Goal: Task Accomplishment & Management: Use online tool/utility

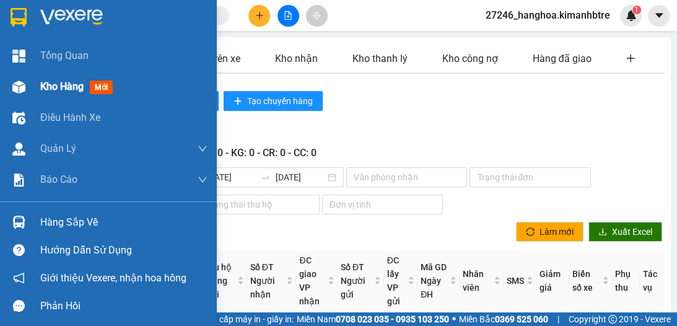
click at [12, 85] on img at bounding box center [18, 86] width 13 height 13
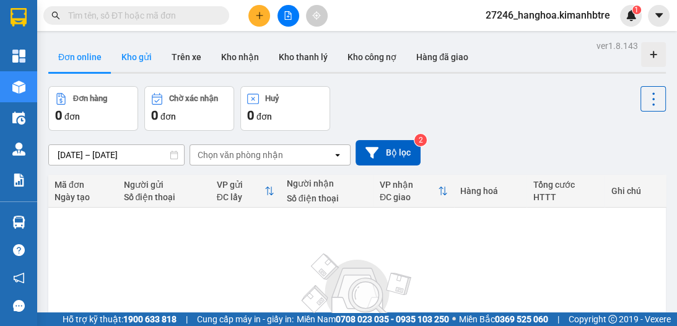
click at [127, 62] on button "Kho gửi" at bounding box center [136, 57] width 50 height 30
type input "10/09/2025 – 12/09/2025"
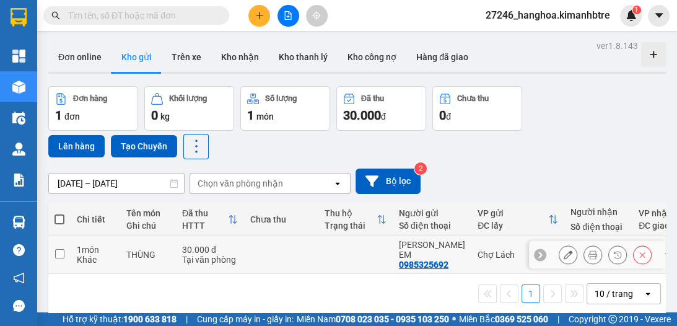
click at [588, 250] on icon at bounding box center [592, 254] width 9 height 9
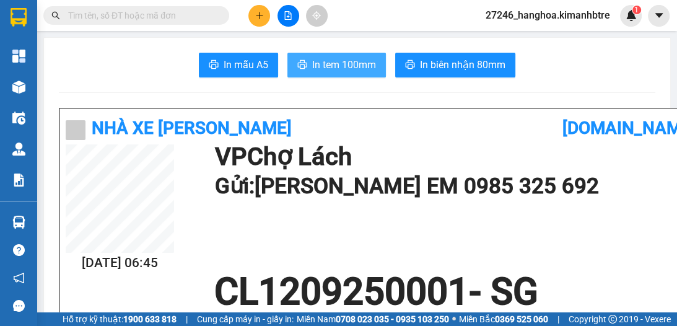
click at [340, 67] on span "In tem 100mm" at bounding box center [344, 64] width 64 height 15
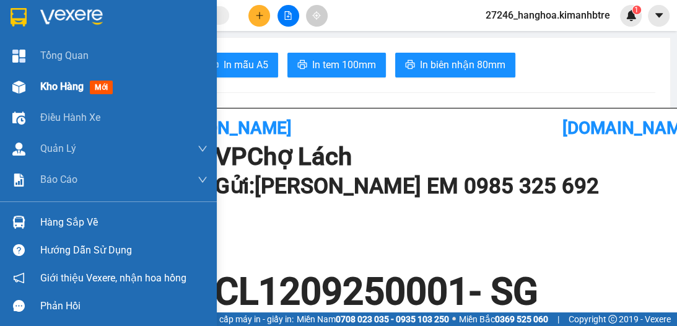
click at [59, 84] on span "Kho hàng" at bounding box center [61, 86] width 43 height 12
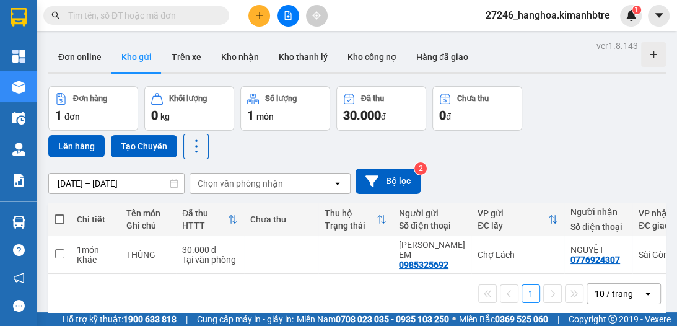
click at [627, 284] on div "10 / trang" at bounding box center [615, 294] width 56 height 20
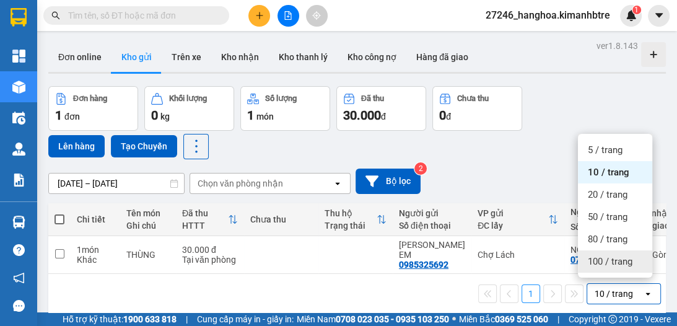
click at [623, 259] on span "100 / trang" at bounding box center [610, 261] width 45 height 12
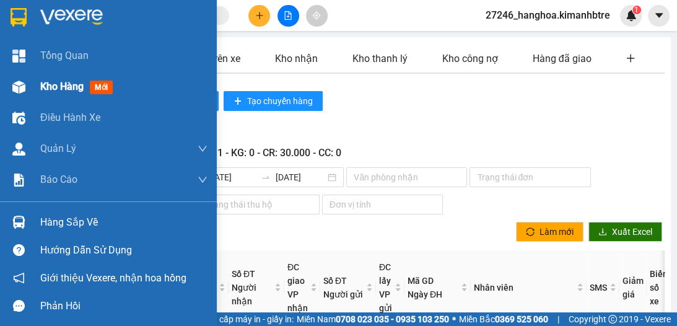
click at [47, 85] on span "Kho hàng" at bounding box center [61, 86] width 43 height 12
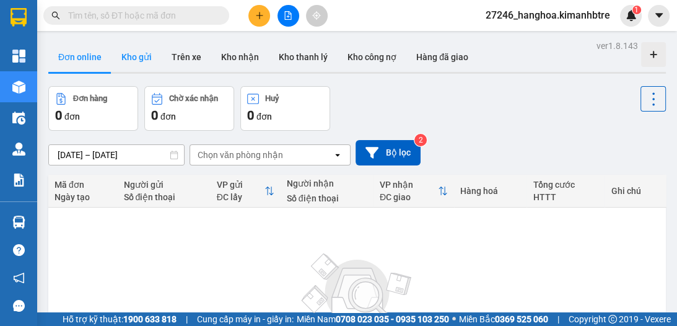
click at [145, 57] on button "Kho gửi" at bounding box center [136, 57] width 50 height 30
type input "10/09/2025 – 12/09/2025"
